Goal: Use online tool/utility: Use online tool/utility

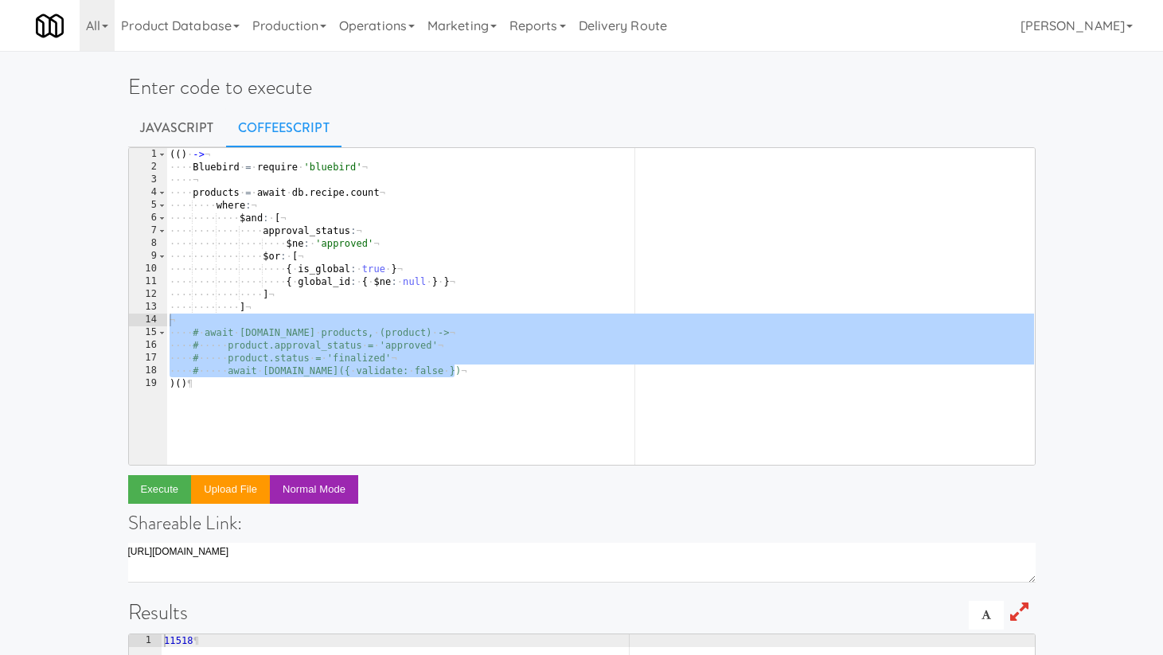
scroll to position [0, 16]
click at [357, 313] on div "( ( ) · -> ¬ ···· Bluebird · = · require · 'bluebird' ¬ ···· ¬ ···· products · …" at bounding box center [600, 319] width 868 height 342
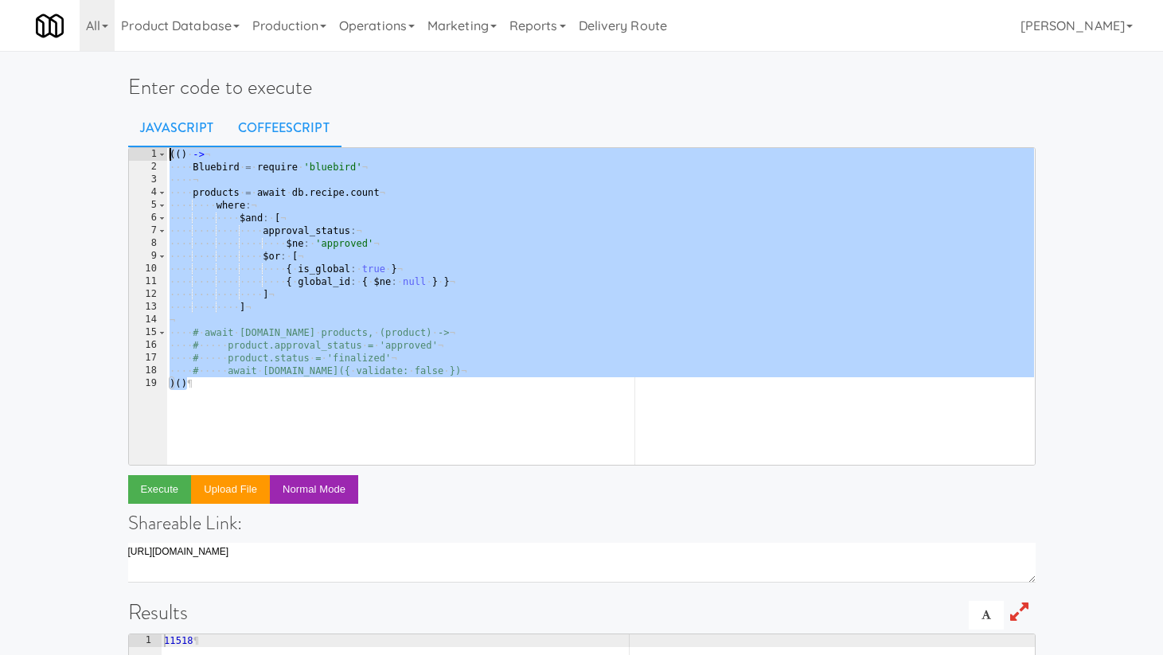
drag, startPoint x: 213, startPoint y: 391, endPoint x: 129, endPoint y: 140, distance: 264.3
click at [129, 140] on div "Enter code to execute Javascript CoffeeScript ] 1 2 3 4 5 6 7 8 9 10 11 12 13 1…" at bounding box center [581, 516] width 931 height 919
paste textarea ")()"
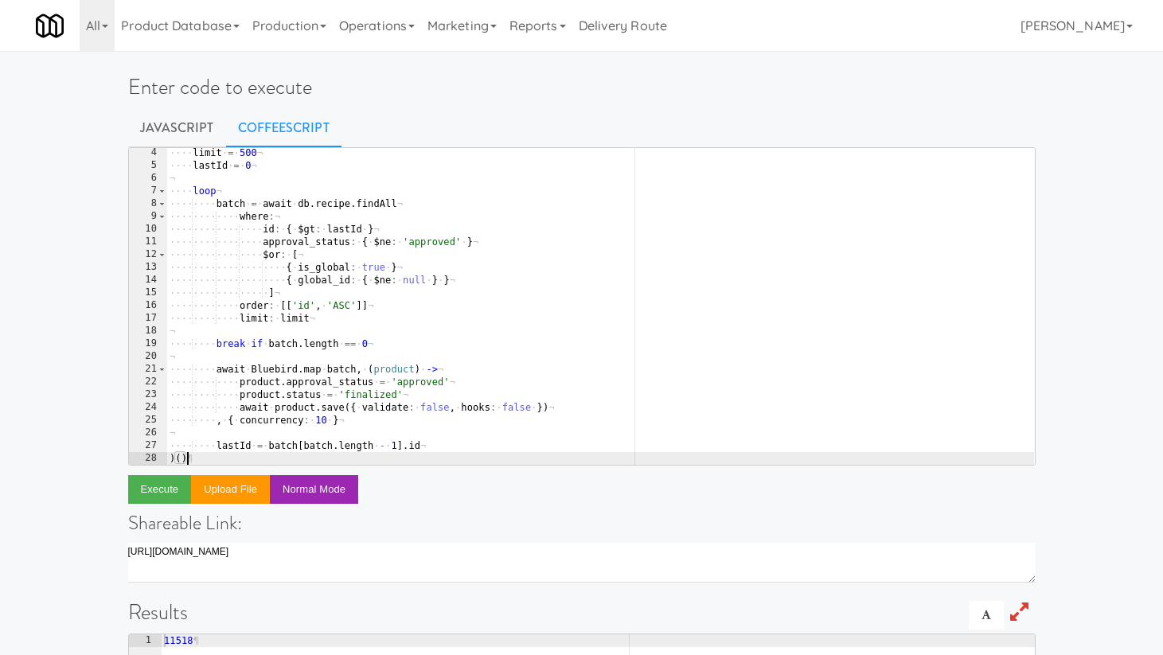
scroll to position [51, 0]
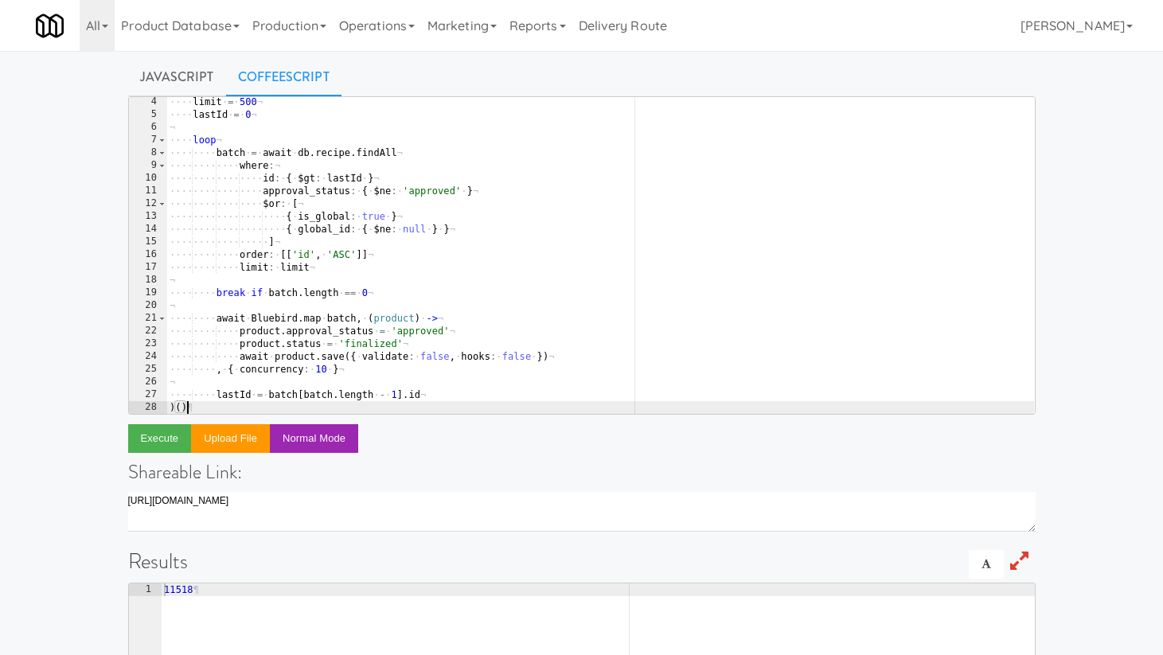
click at [425, 345] on div "···· limit · = · 500 ¬ ···· lastId · = · 0 ¬ ¬ ···· loop ¬ ···· ···· batch · = …" at bounding box center [600, 267] width 868 height 342
type textarea "product.status = 'finalized'"
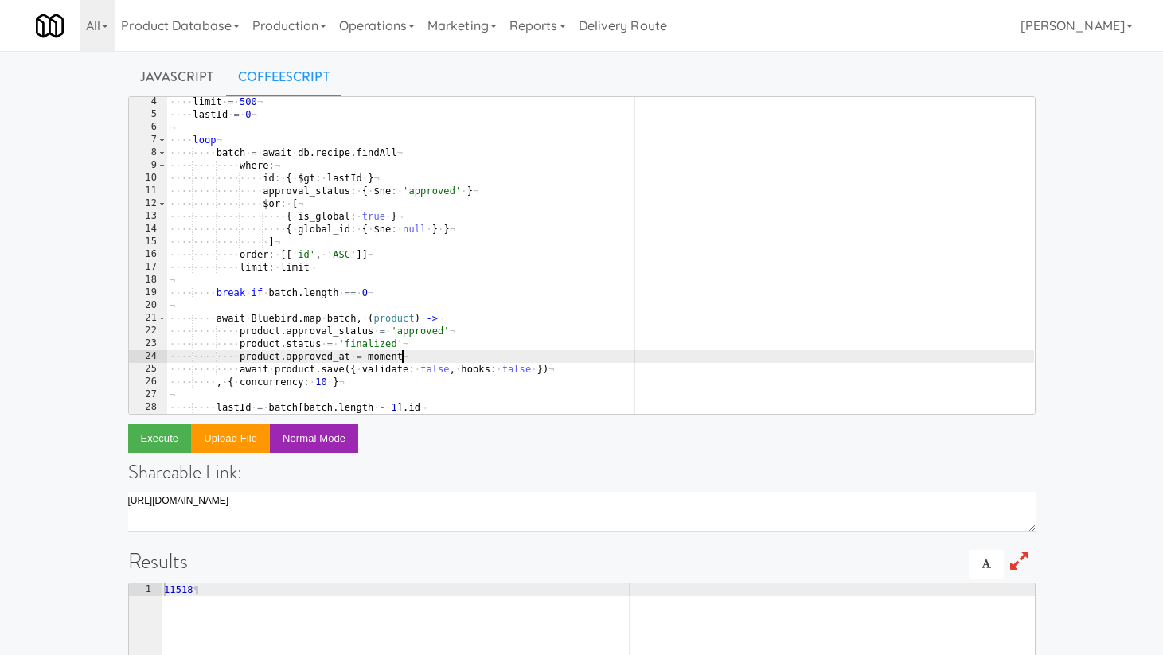
type textarea "product.approved_at = moment()"
click at [385, 286] on div "···· limit · = · 500 ¬ ···· lastId · = · 0 ¬ ¬ ···· loop ¬ ···· ···· batch · = …" at bounding box center [600, 267] width 868 height 342
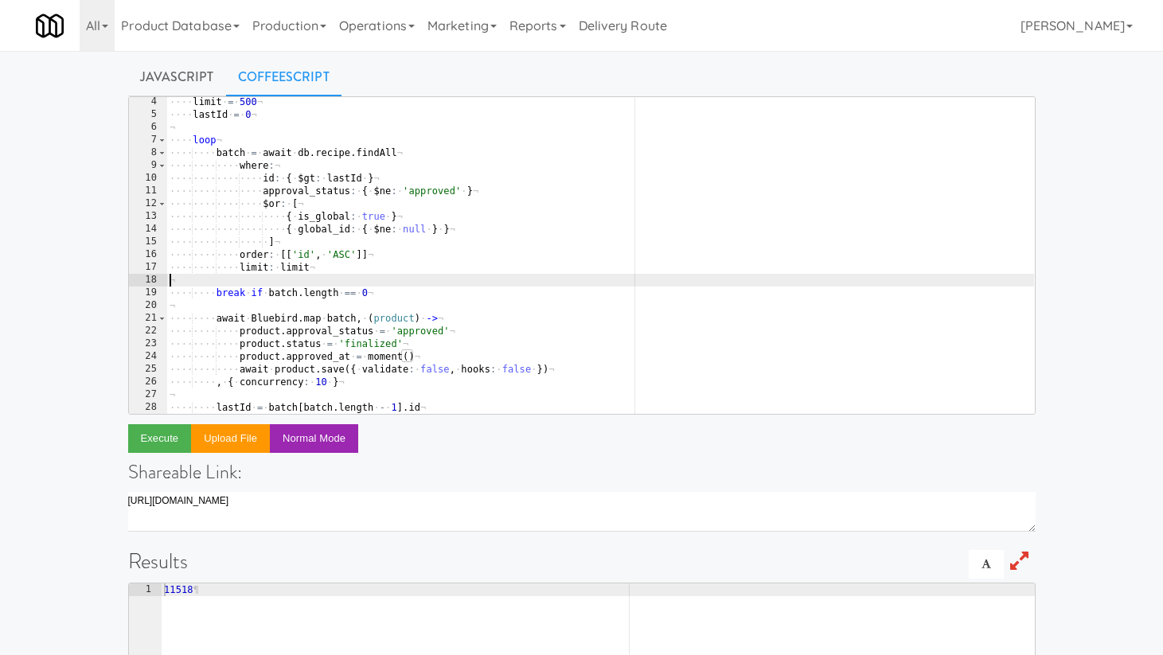
scroll to position [0, 0]
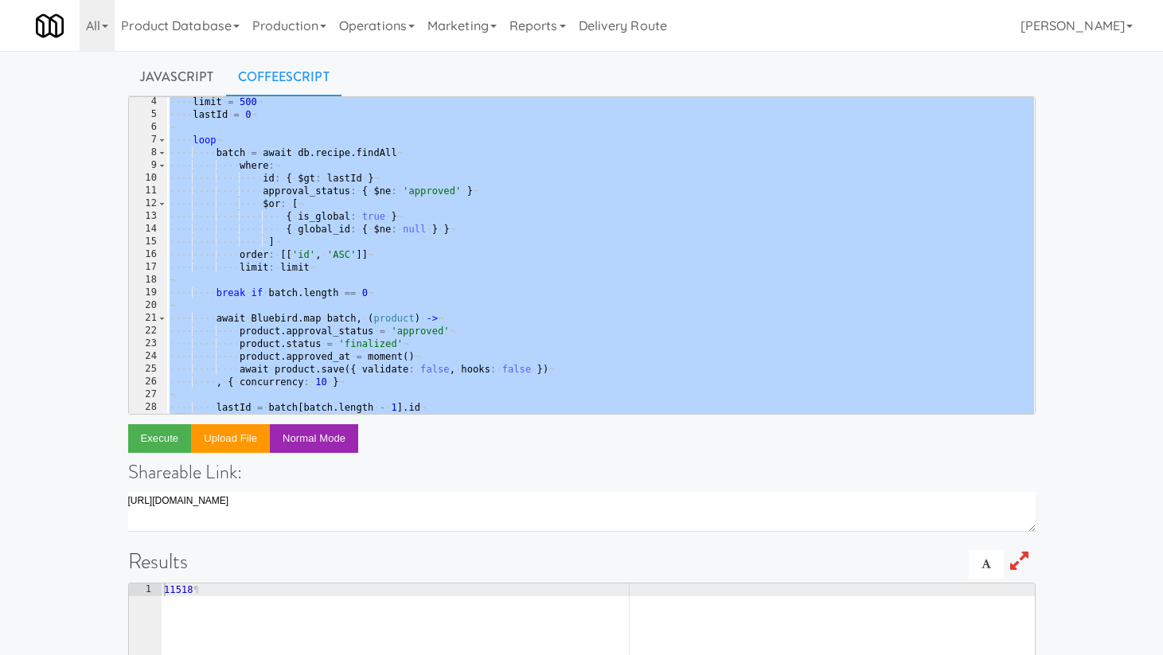
click at [342, 327] on div "···· limit · = · 500 ¬ ···· lastId · = · 0 ¬ ¬ ···· loop ¬ ···· ···· batch · = …" at bounding box center [600, 267] width 868 height 342
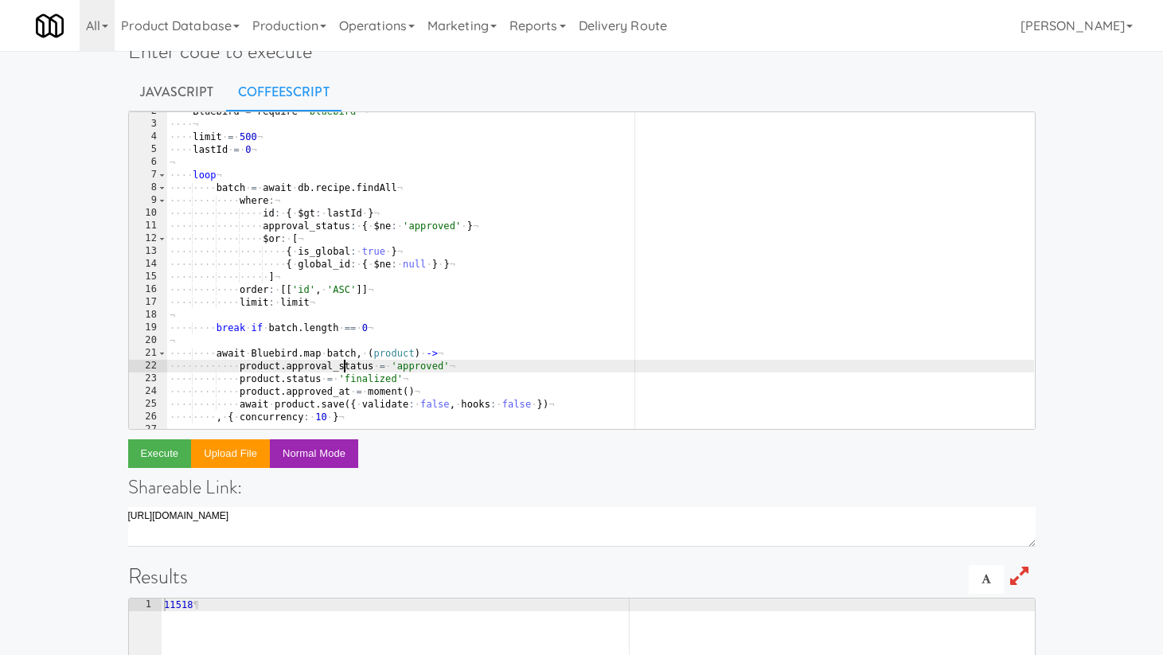
scroll to position [53, 0]
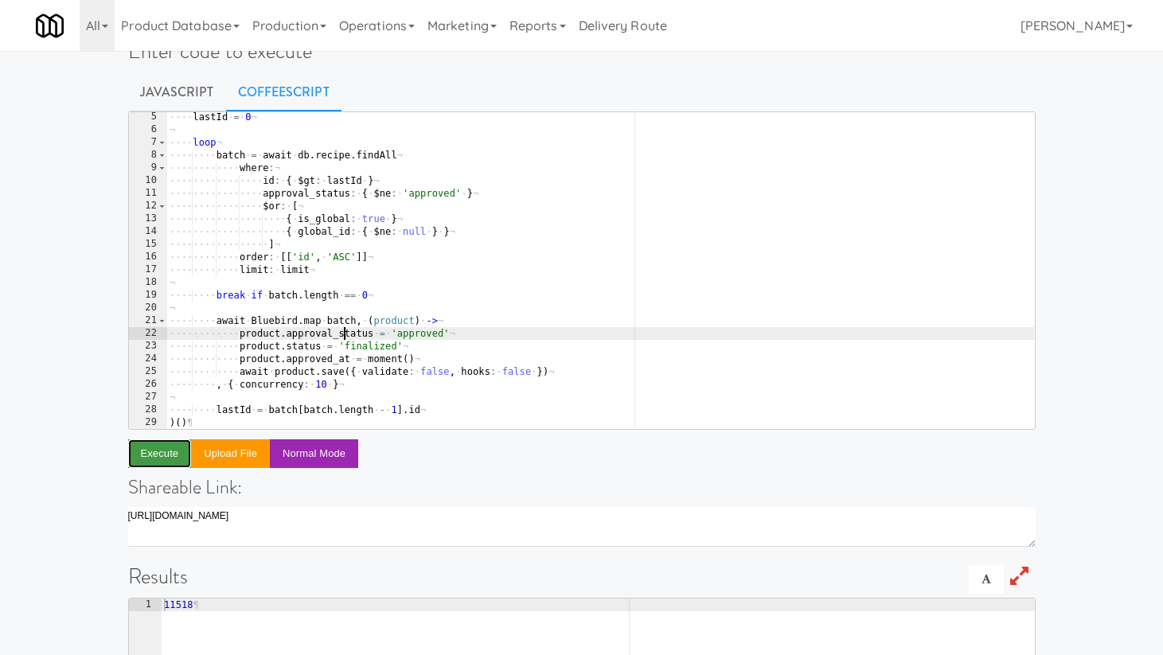
click at [159, 455] on button "Execute" at bounding box center [160, 453] width 64 height 29
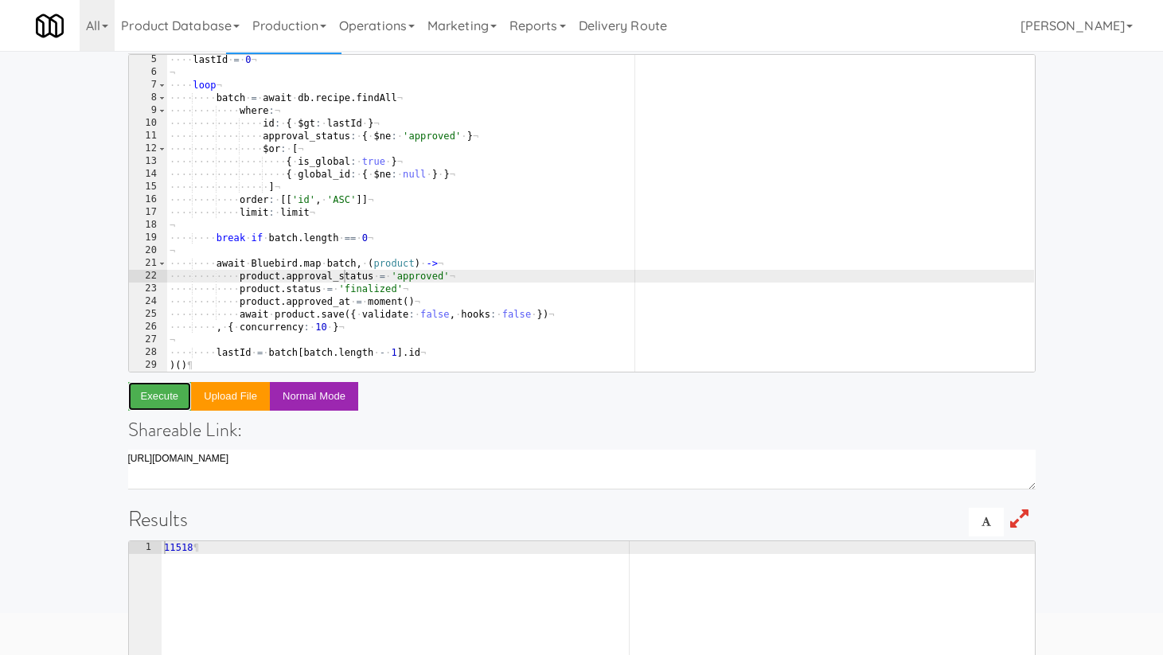
scroll to position [0, 0]
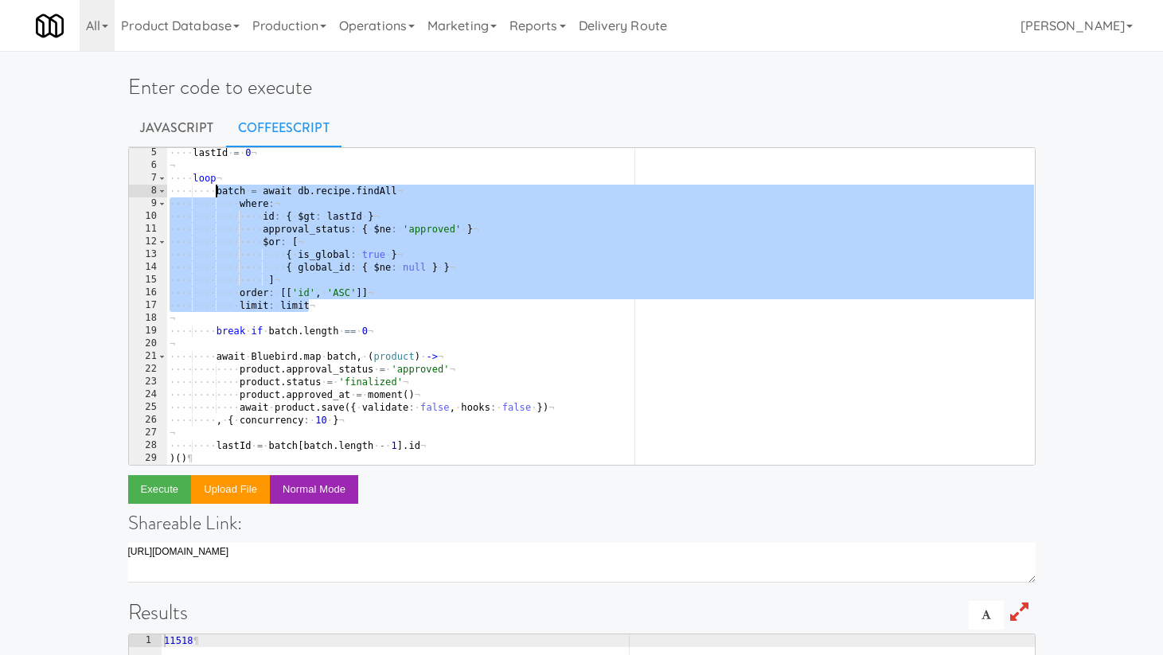
drag, startPoint x: 306, startPoint y: 295, endPoint x: 218, endPoint y: 192, distance: 136.1
click at [218, 192] on div "···· lastId · = · 0 ¬ ¬ ···· loop ¬ ···· ···· batch · = · await · db . recipe .…" at bounding box center [600, 317] width 868 height 342
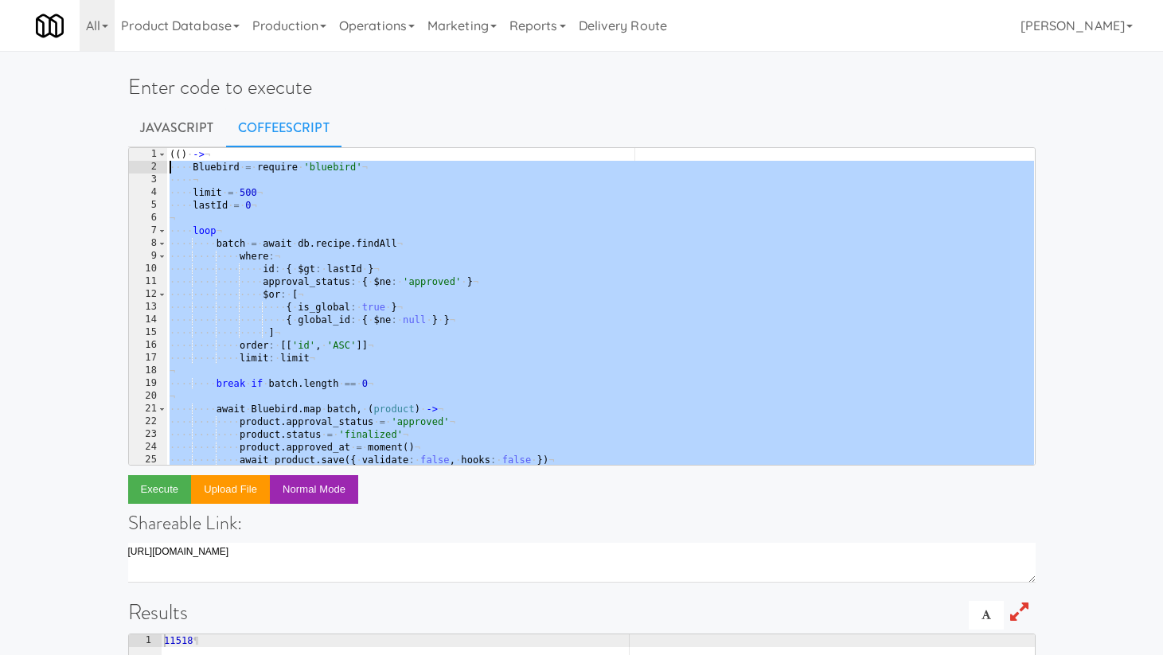
drag, startPoint x: 429, startPoint y: 447, endPoint x: 146, endPoint y: 168, distance: 396.9
click at [146, 168] on pre "batch = await db.recipe.findAll where: 1 2 3 4 5 6 7 8 9 10 11 12 13 14 15 16 1…" at bounding box center [582, 306] width 908 height 318
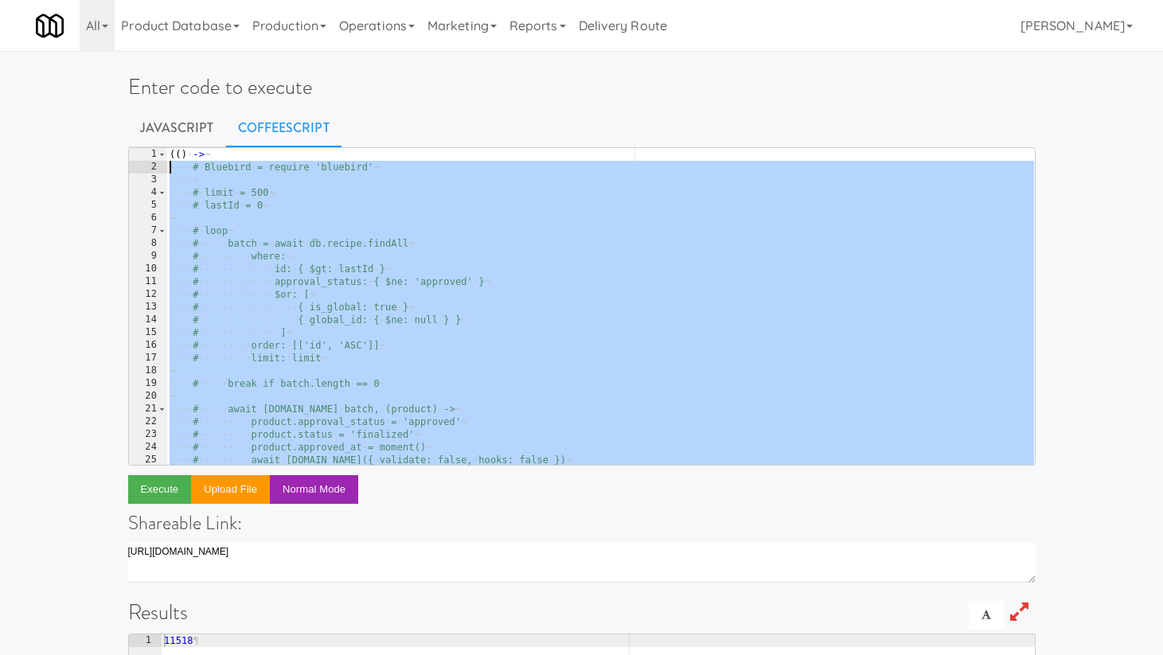
click at [222, 150] on div "( ( ) · -> ¬ ···· # · Bluebird · = · require · 'bluebird' ¬ ···· ¬ ···· # · lim…" at bounding box center [600, 319] width 868 height 342
type textarea "(() ->"
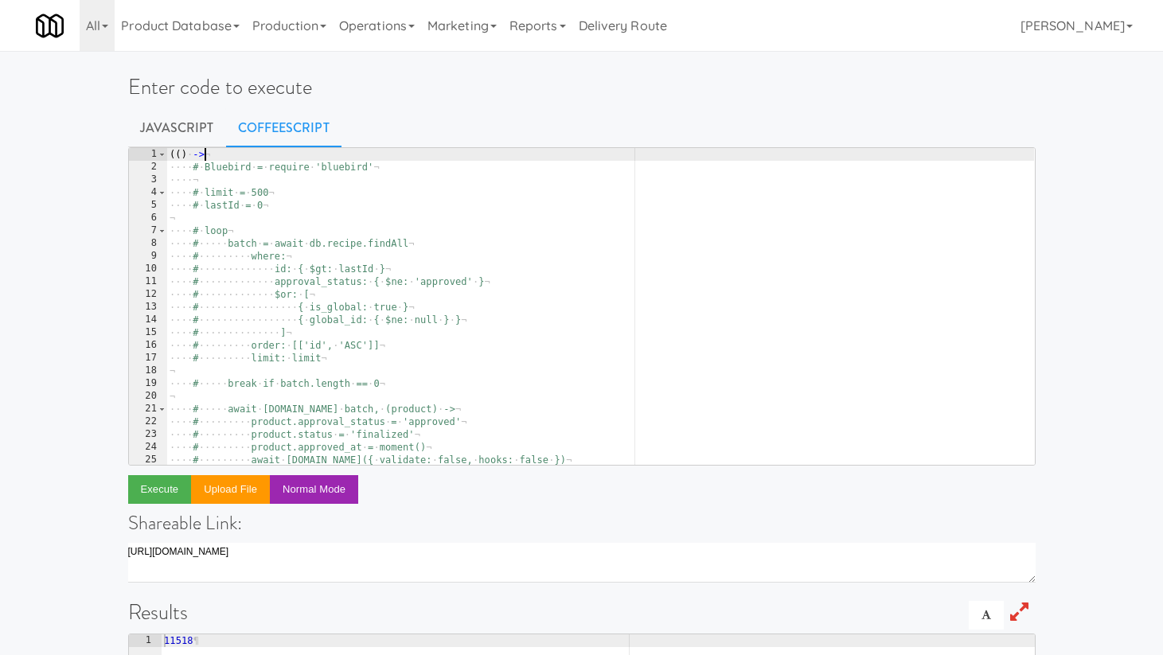
scroll to position [0, 1]
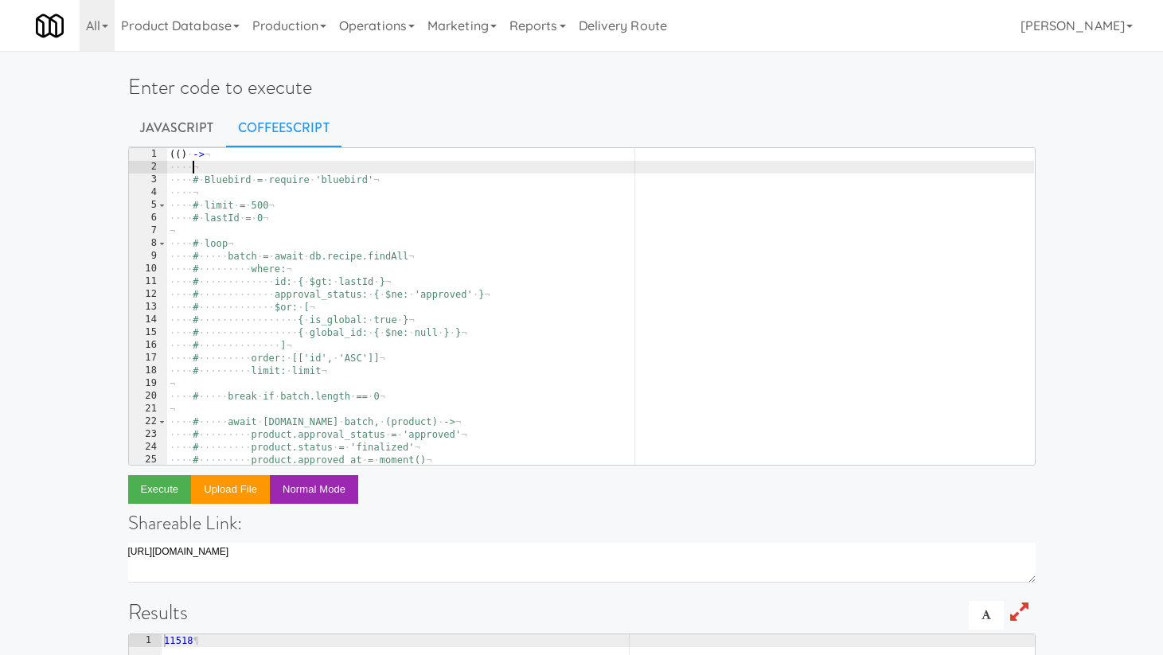
paste textarea "limit: limit"
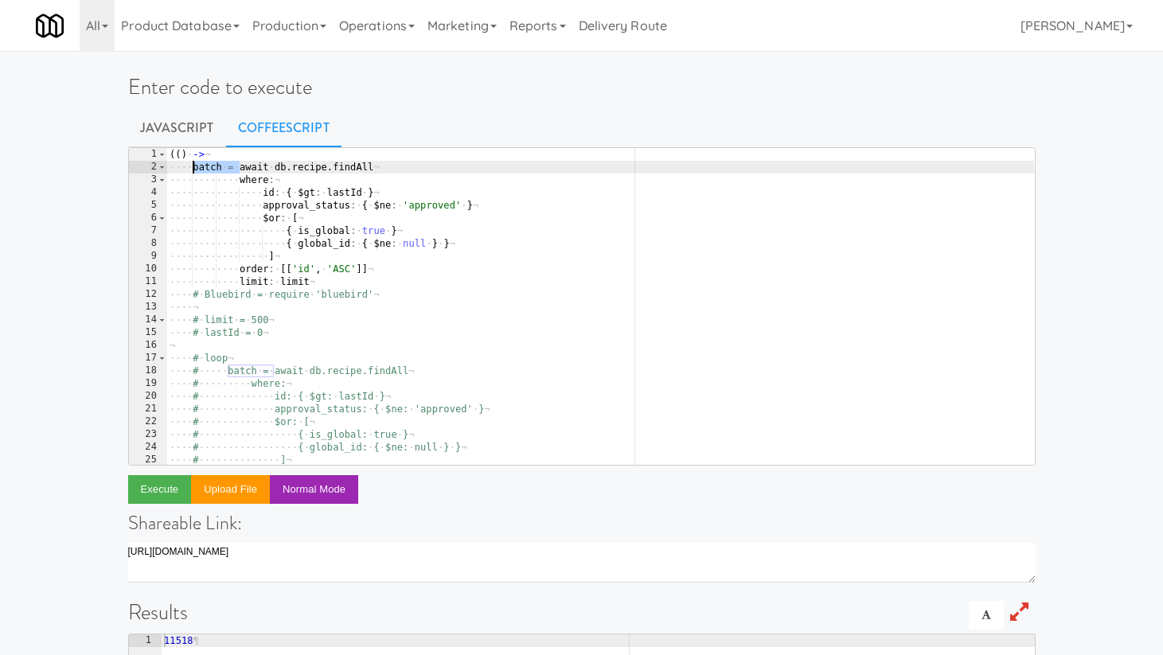
drag, startPoint x: 237, startPoint y: 166, endPoint x: 191, endPoint y: 166, distance: 46.2
click at [191, 166] on div "( ( ) · -> ¬ ···· batch · = · await · db . recipe . findAll ¬ ···· ···· ···· wh…" at bounding box center [600, 319] width 868 height 342
drag, startPoint x: 228, startPoint y: 167, endPoint x: 189, endPoint y: 167, distance: 39.8
click at [189, 167] on div "( ( ) · -> ¬ ···· await · db . recipe . findAll ¬ ···· ···· ···· where : ¬ ····…" at bounding box center [600, 319] width 868 height 342
click at [268, 168] on div "( ( ) · -> ¬ ··· db . recipe . findAll ¬ ···· ···· ···· where : ¬ ···· ···· ···…" at bounding box center [600, 319] width 868 height 342
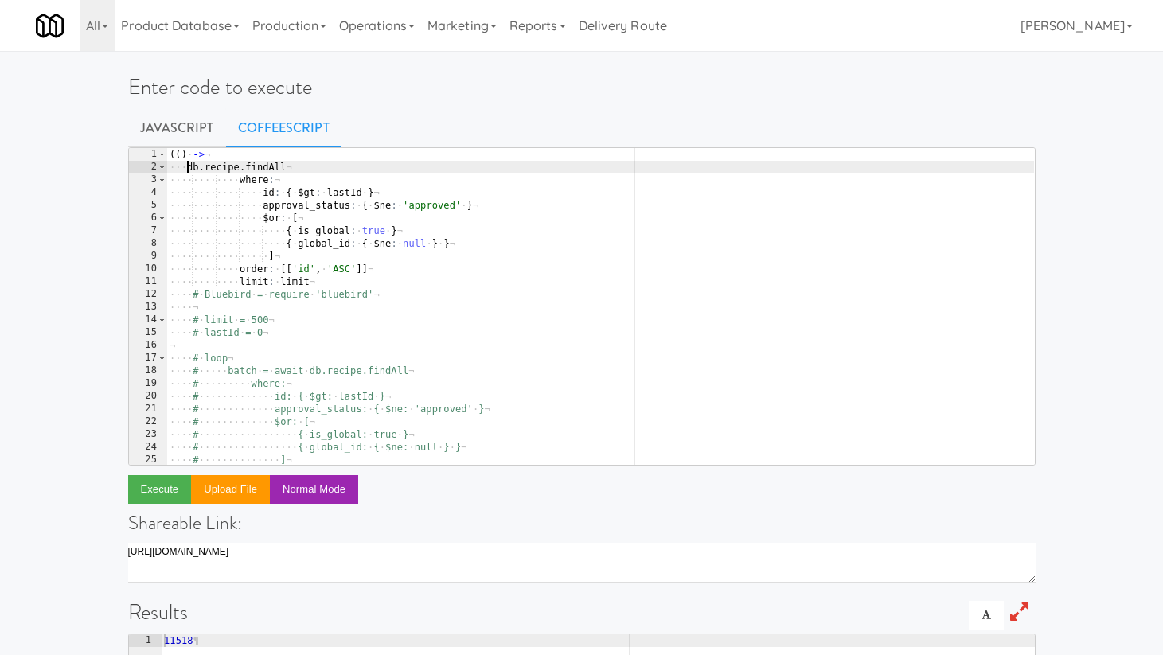
click at [268, 168] on div "( ( ) · -> ¬ ··· db . recipe . findAll ¬ ···· ···· ···· where : ¬ ···· ···· ···…" at bounding box center [600, 319] width 868 height 342
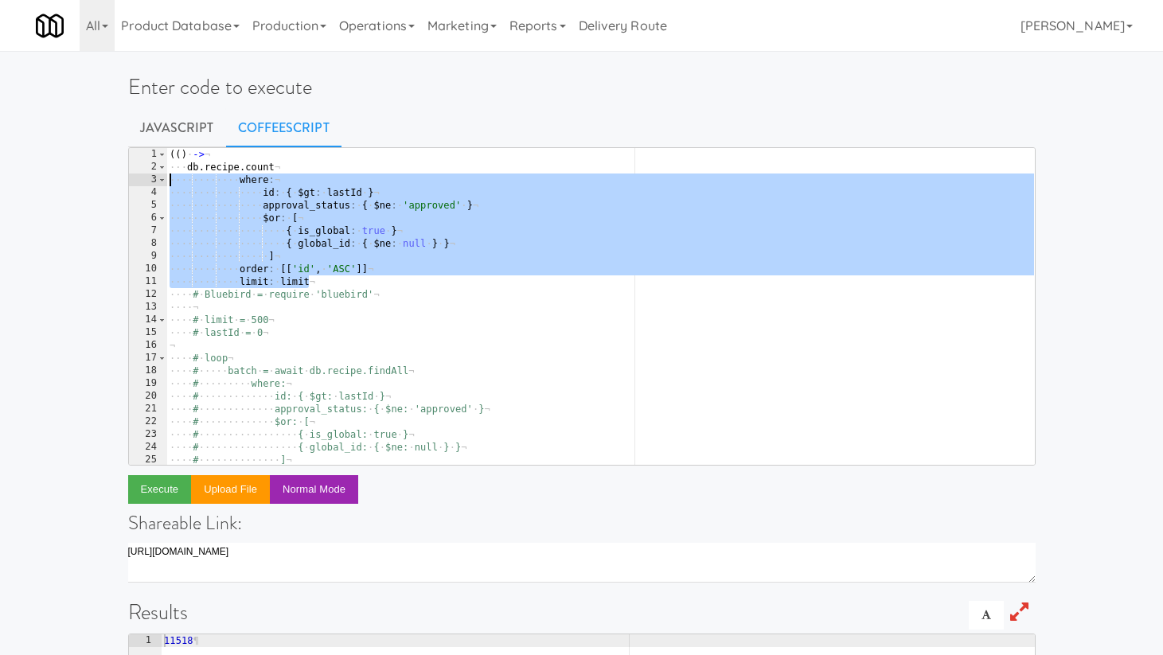
drag, startPoint x: 330, startPoint y: 282, endPoint x: 120, endPoint y: 181, distance: 232.5
click at [120, 181] on div "Enter code to execute Javascript CoffeeScript db.recipe.count 1 2 3 4 5 6 7 8 9…" at bounding box center [581, 516] width 931 height 919
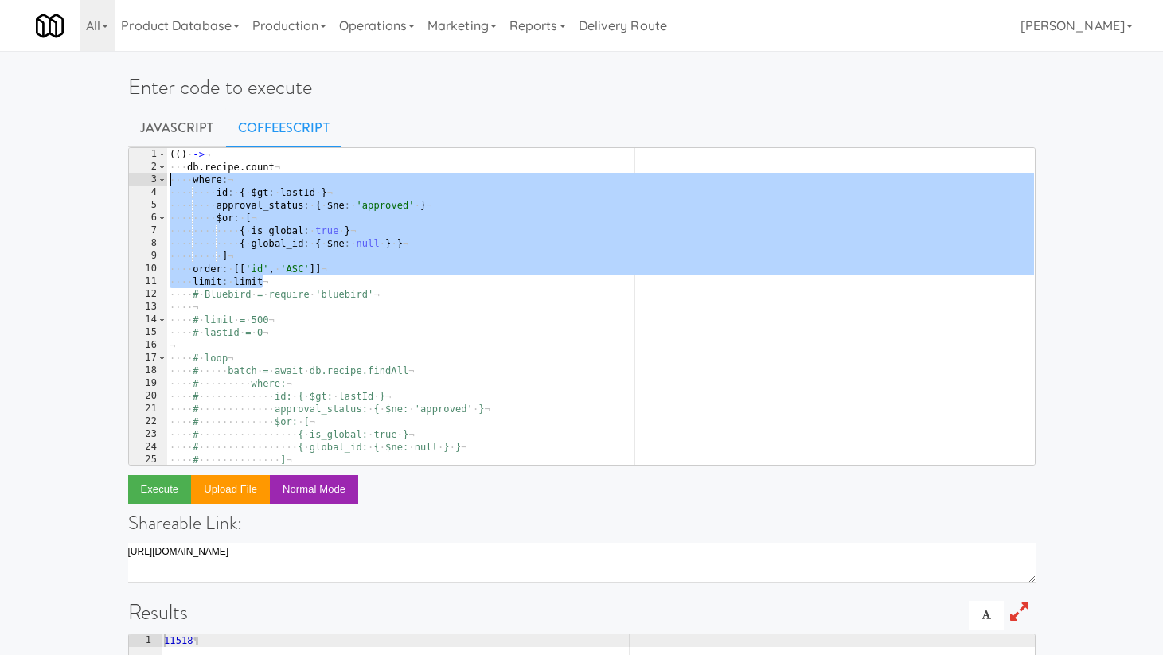
click at [247, 220] on div "( ( ) · -> ¬ ··· db . recipe . count ¬ ···· where : ¬ ···· ···· id : · { · $gt …" at bounding box center [600, 319] width 868 height 342
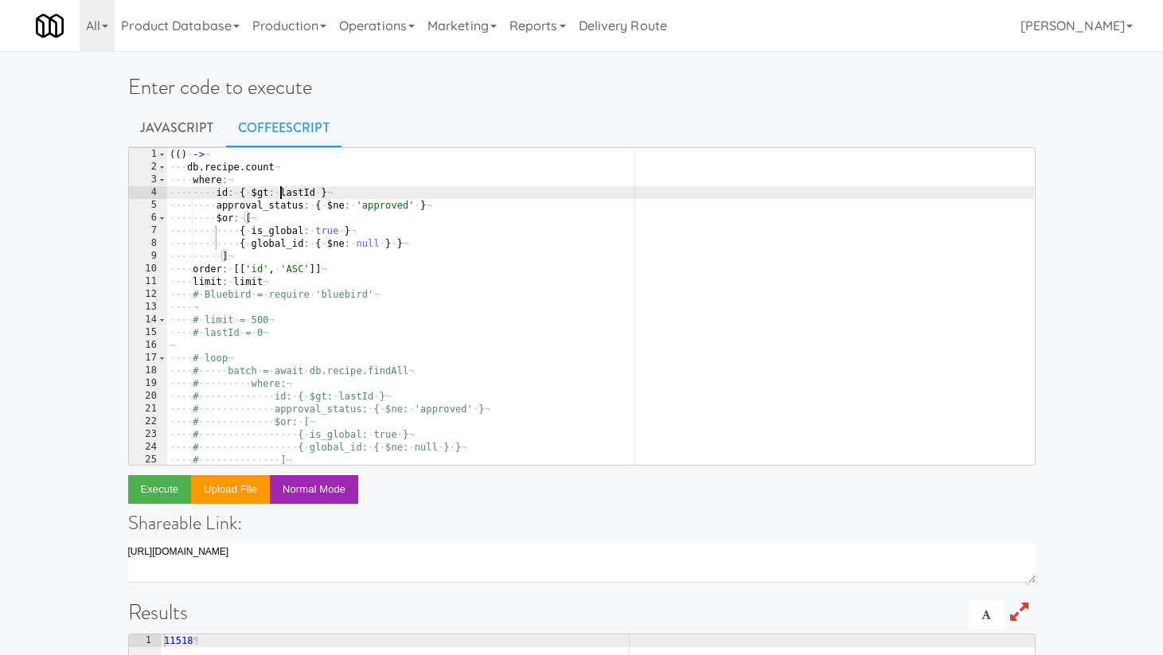
click at [282, 193] on div "( ( ) · -> ¬ ··· db . recipe . count ¬ ···· where : ¬ ···· ···· id : · { · $gt …" at bounding box center [600, 319] width 868 height 342
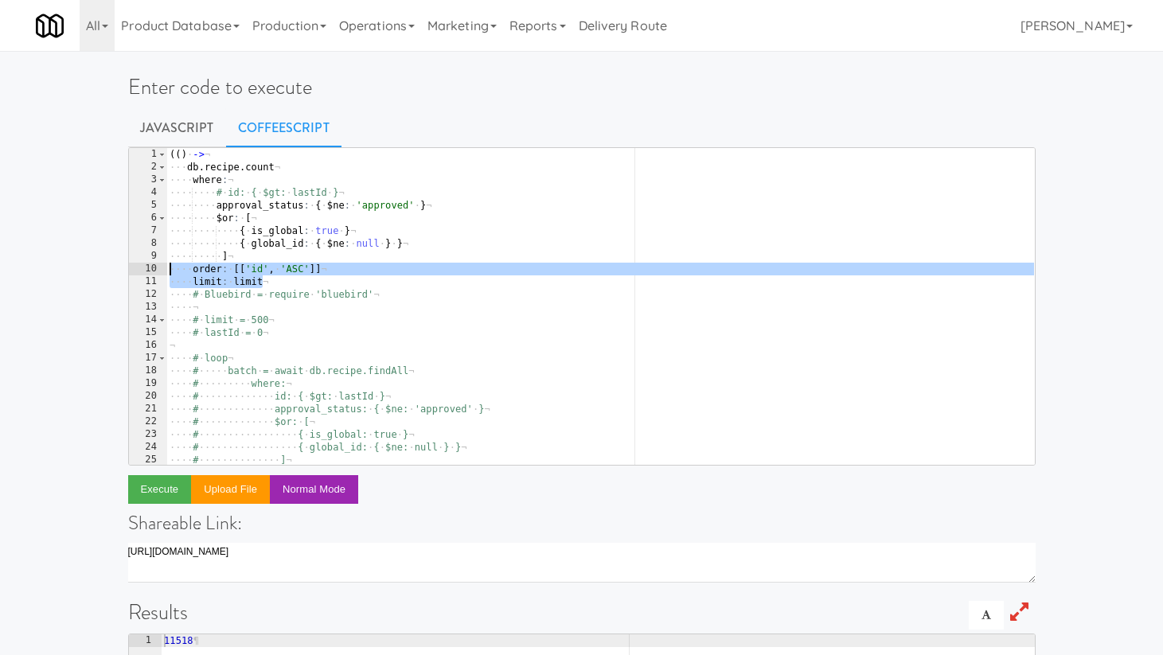
drag, startPoint x: 269, startPoint y: 285, endPoint x: 133, endPoint y: 271, distance: 136.9
click at [133, 271] on pre "# id: { $gt: lastId } 1 2 3 4 5 6 7 8 9 10 11 12 13 14 15 16 17 18 19 20 21 22 …" at bounding box center [582, 306] width 908 height 318
type textarea "# order: [['id', 'ASC']] # limit: limit"
click at [152, 485] on button "Execute" at bounding box center [160, 489] width 64 height 29
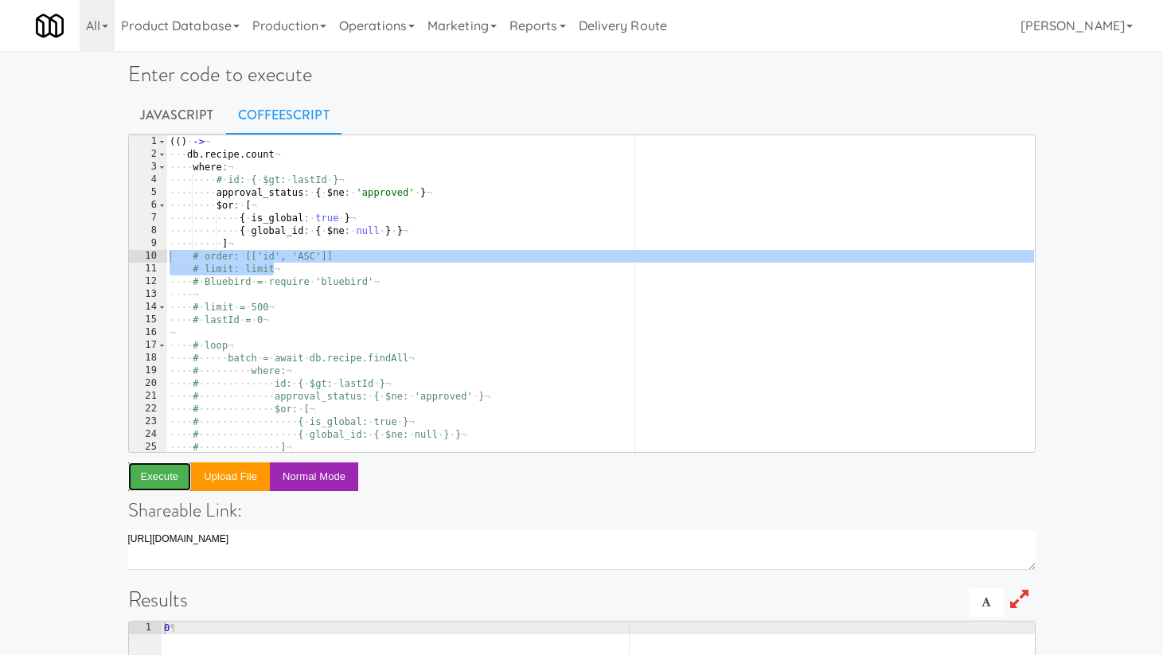
scroll to position [21, 0]
